Goal: Task Accomplishment & Management: Manage account settings

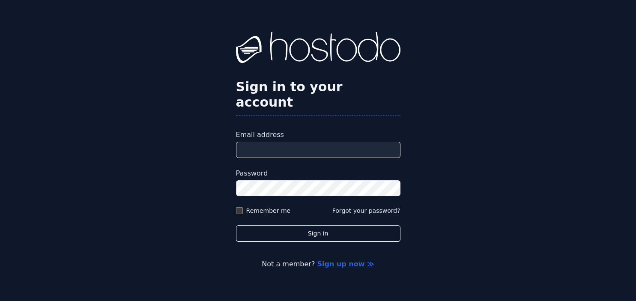
click at [295, 142] on input "Email address" at bounding box center [318, 150] width 164 height 16
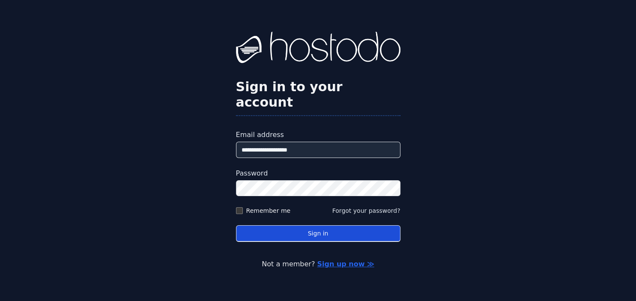
type input "**********"
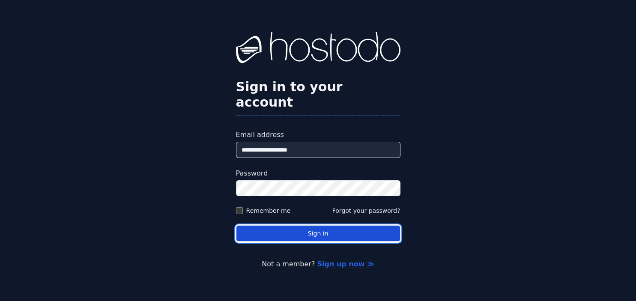
click at [319, 225] on button "Sign in" at bounding box center [318, 233] width 164 height 17
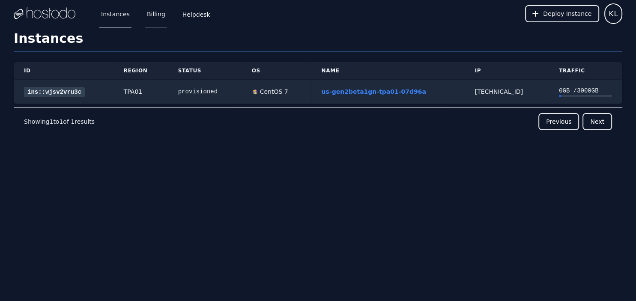
click at [149, 20] on link "Billing" at bounding box center [156, 14] width 22 height 28
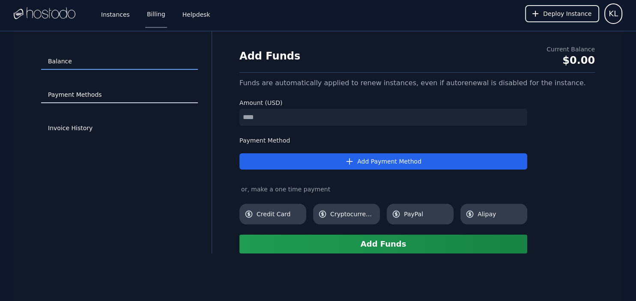
click at [111, 95] on link "Payment Methods" at bounding box center [119, 95] width 157 height 16
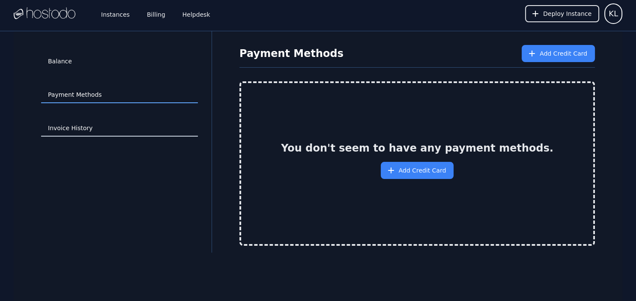
click at [49, 127] on link "Invoice History" at bounding box center [119, 128] width 157 height 16
